Goal: Feedback & Contribution: Submit feedback/report problem

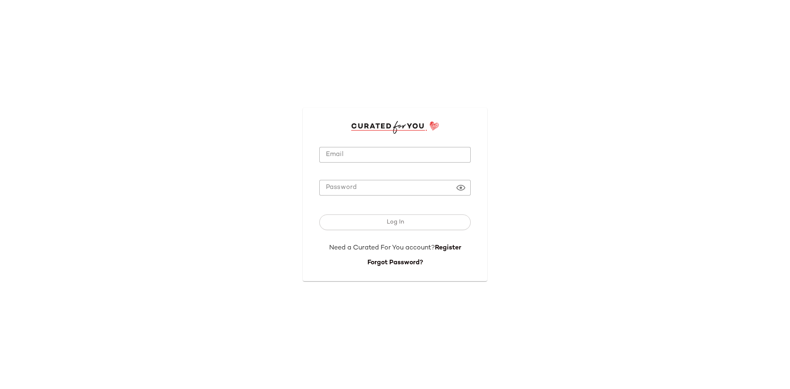
type input "**********"
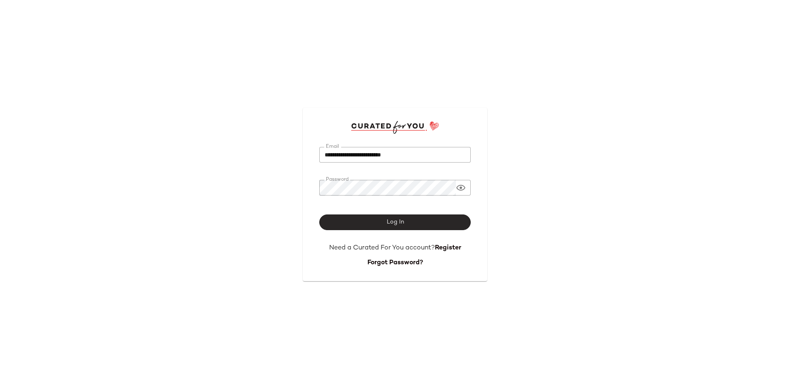
click at [392, 227] on button "Log In" at bounding box center [394, 222] width 151 height 16
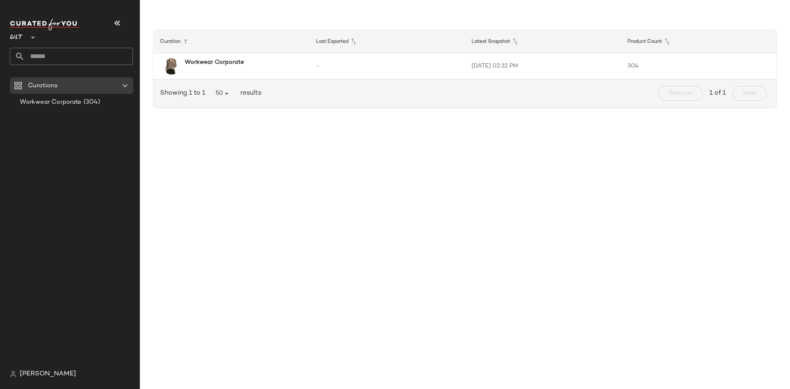
click at [737, 232] on div "Curation Last Exported Latest Snapshot Product Count Workwear Corporate - [DATE…" at bounding box center [465, 201] width 650 height 376
click at [86, 104] on span "(304)" at bounding box center [91, 102] width 19 height 9
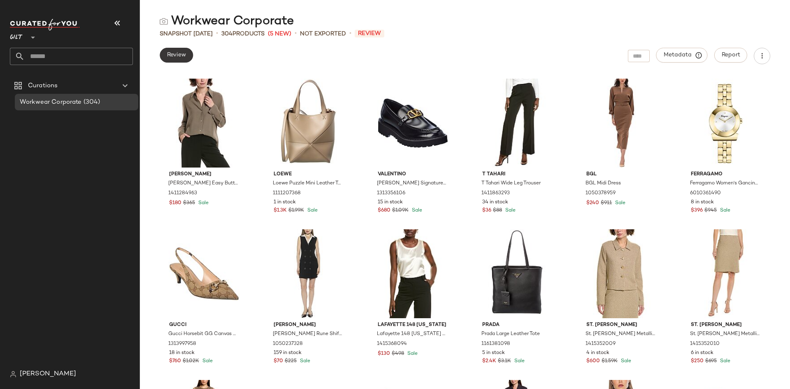
click at [173, 50] on button "Review" at bounding box center [176, 55] width 33 height 15
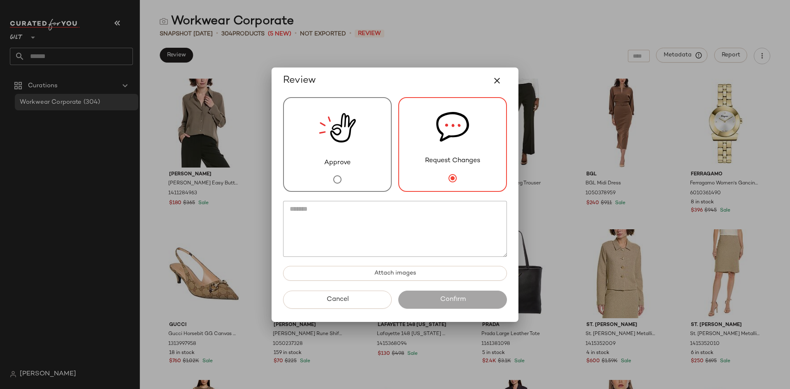
click at [424, 215] on textarea at bounding box center [395, 229] width 224 height 56
paste textarea "**********"
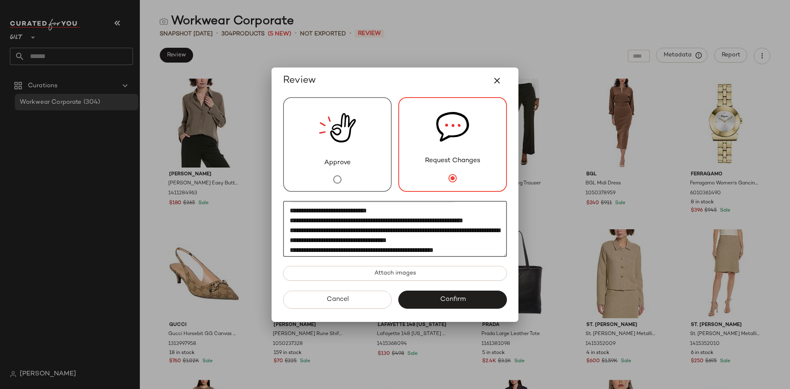
scroll to position [247, 0]
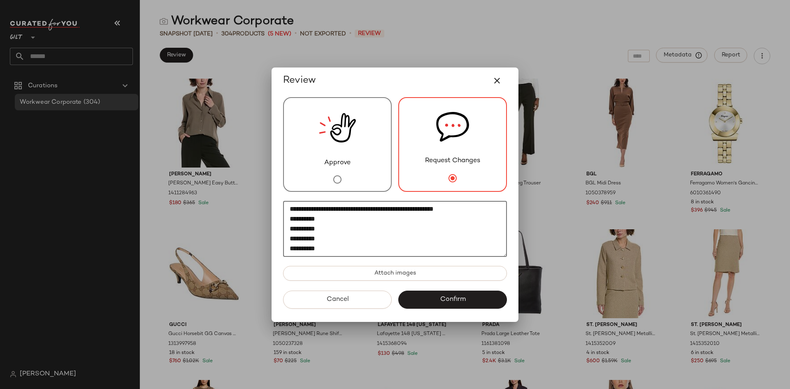
drag, startPoint x: 392, startPoint y: 210, endPoint x: 458, endPoint y: 215, distance: 65.6
click at [458, 215] on textarea at bounding box center [395, 229] width 224 height 56
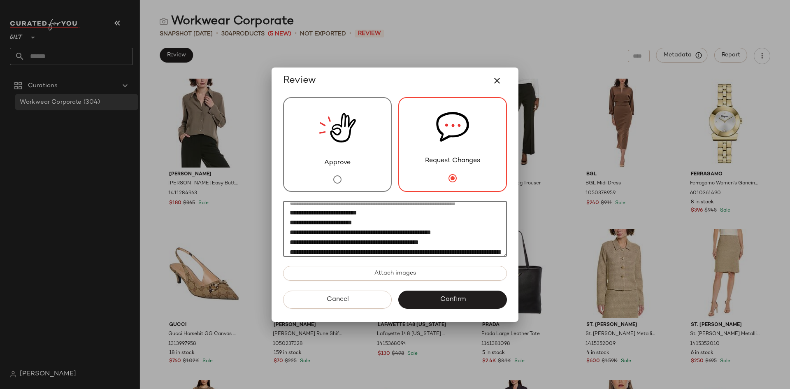
scroll to position [41, 0]
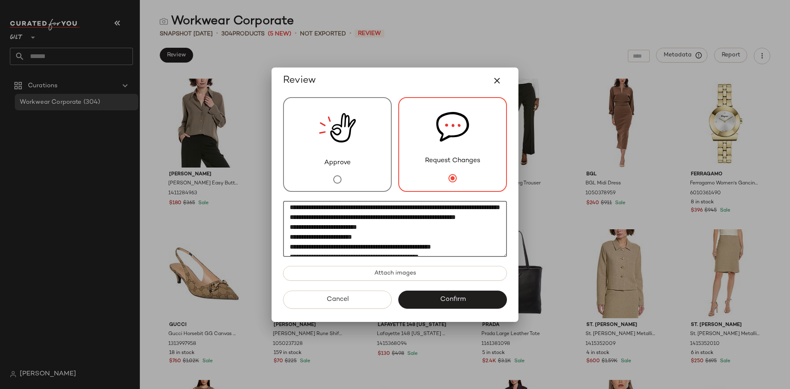
drag, startPoint x: 459, startPoint y: 217, endPoint x: 471, endPoint y: 227, distance: 15.4
click at [471, 227] on textarea at bounding box center [395, 229] width 224 height 56
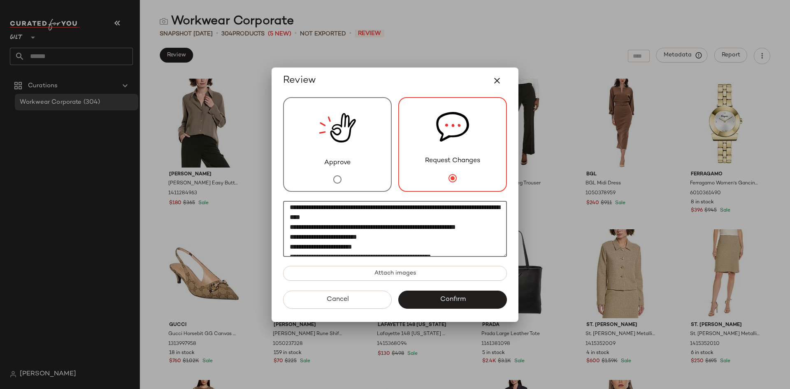
drag, startPoint x: 397, startPoint y: 241, endPoint x: 470, endPoint y: 246, distance: 72.7
click at [470, 246] on textarea at bounding box center [395, 229] width 224 height 56
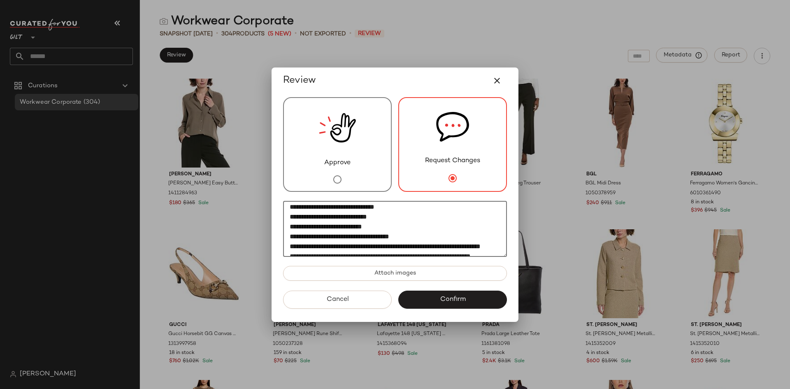
scroll to position [165, 0]
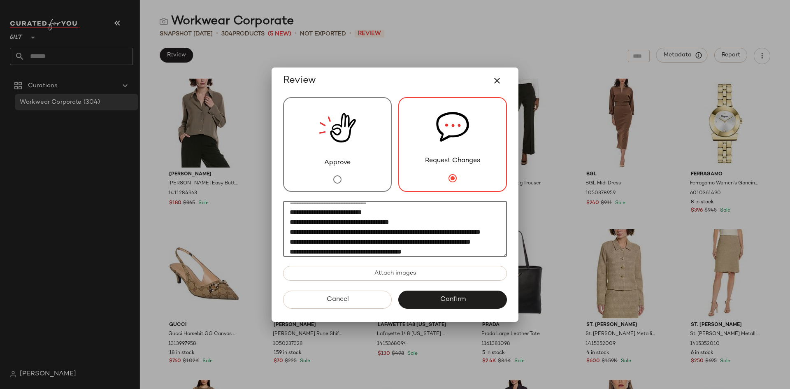
click at [330, 253] on textarea at bounding box center [395, 229] width 224 height 56
drag, startPoint x: 360, startPoint y: 254, endPoint x: 462, endPoint y: 242, distance: 102.3
click at [462, 242] on textarea at bounding box center [395, 229] width 224 height 56
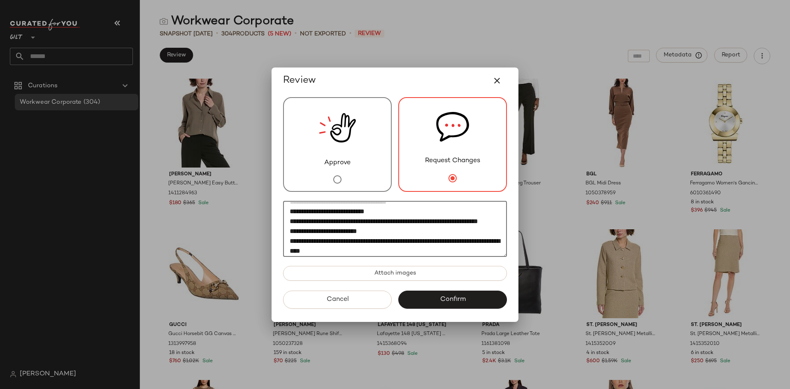
scroll to position [0, 0]
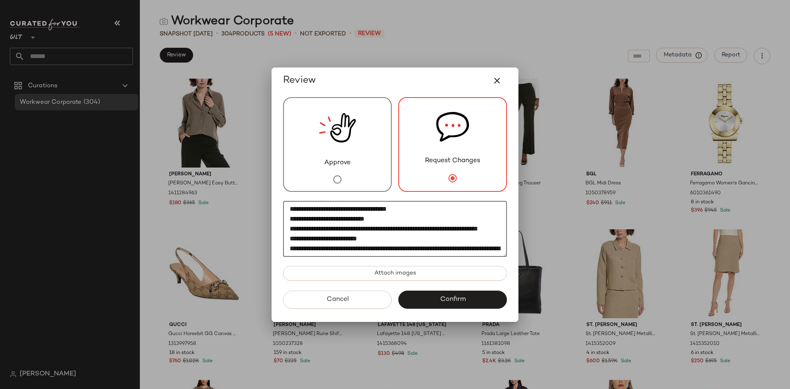
click at [400, 218] on textarea at bounding box center [395, 229] width 224 height 56
click at [394, 228] on textarea at bounding box center [395, 229] width 224 height 56
click at [339, 239] on textarea at bounding box center [395, 229] width 224 height 56
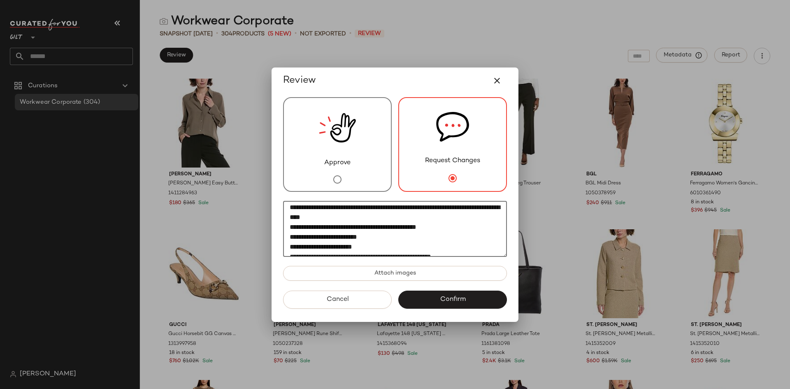
scroll to position [82, 0]
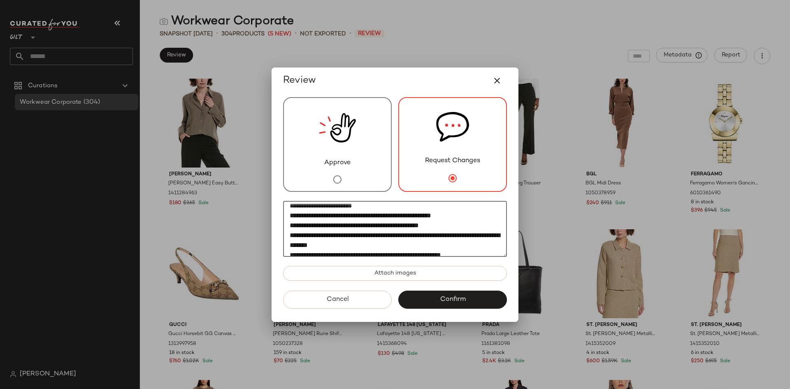
click at [371, 230] on textarea at bounding box center [395, 229] width 224 height 56
click at [370, 242] on textarea at bounding box center [395, 229] width 224 height 56
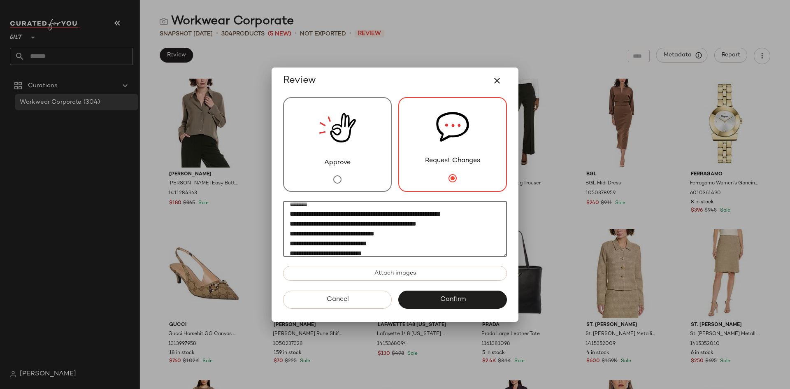
click at [373, 220] on textarea at bounding box center [395, 229] width 224 height 56
drag, startPoint x: 499, startPoint y: 225, endPoint x: 453, endPoint y: 223, distance: 45.7
click at [453, 223] on textarea at bounding box center [395, 229] width 224 height 56
click at [461, 236] on textarea at bounding box center [395, 229] width 224 height 56
drag, startPoint x: 452, startPoint y: 223, endPoint x: 499, endPoint y: 225, distance: 46.6
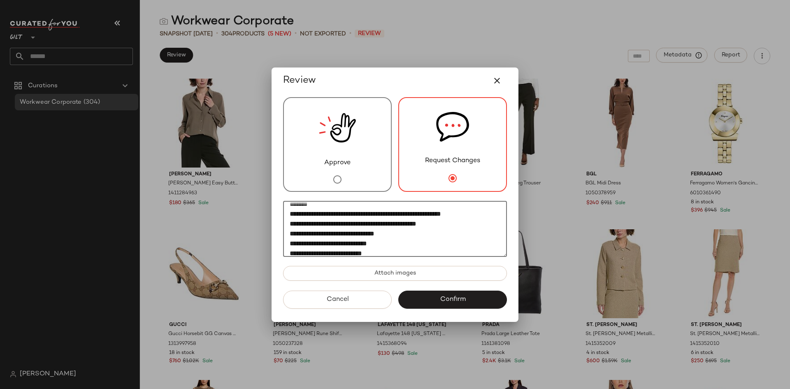
click at [499, 225] on textarea at bounding box center [395, 229] width 224 height 56
type textarea "**********"
click at [395, 229] on textarea at bounding box center [395, 229] width 224 height 56
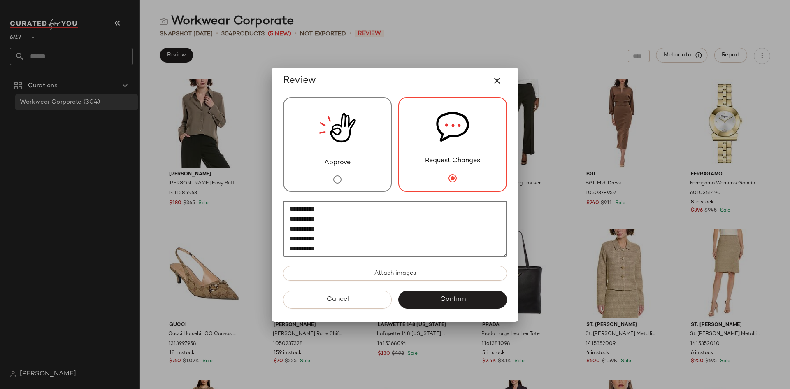
scroll to position [1265, 0]
click at [459, 297] on span "Confirm" at bounding box center [453, 300] width 26 height 8
